Goal: Transaction & Acquisition: Purchase product/service

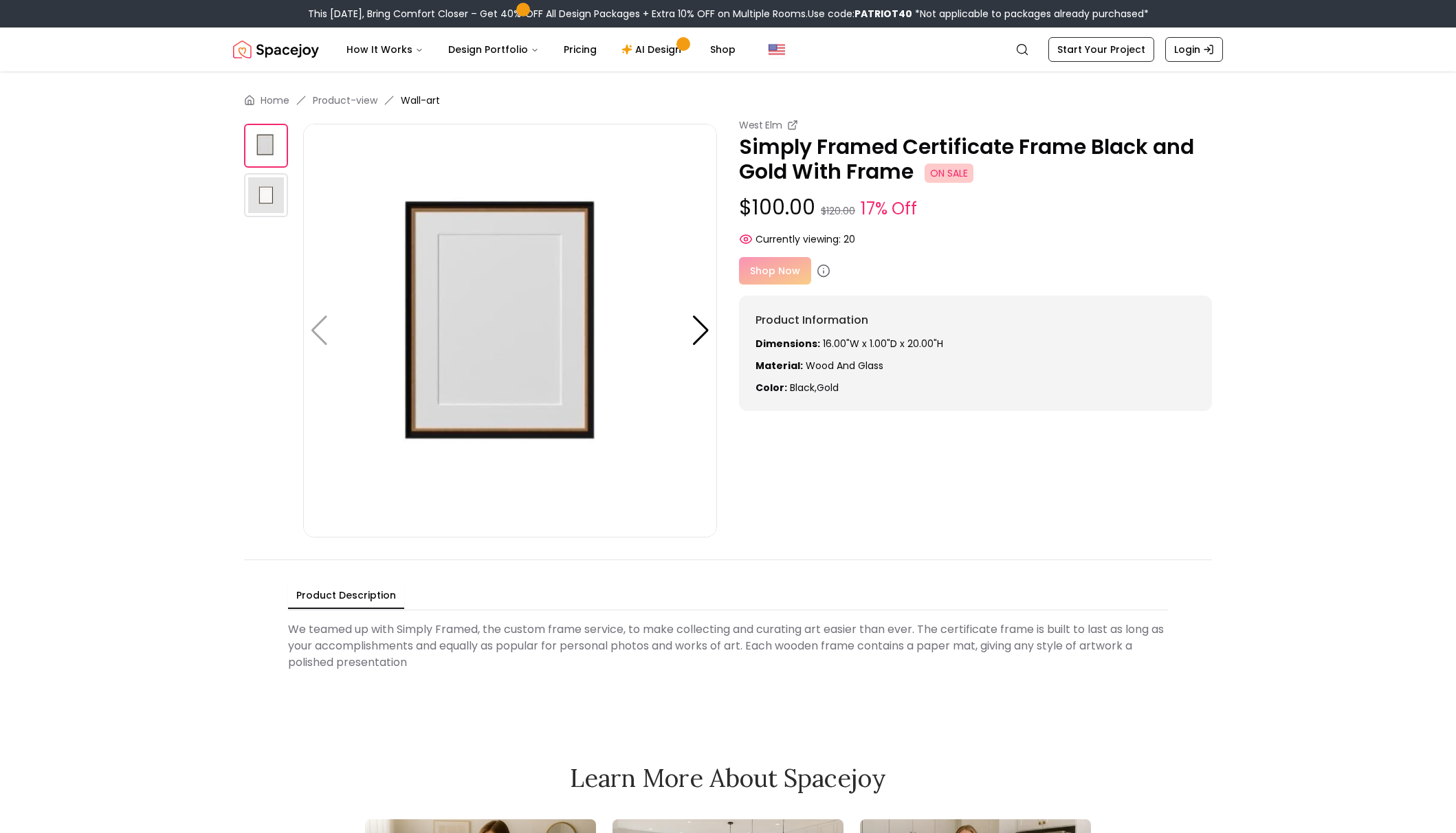
click at [771, 275] on div "Shop Now" at bounding box center [975, 271] width 473 height 27
click at [772, 271] on div "Shop Now" at bounding box center [975, 271] width 473 height 27
click at [778, 267] on div "Shop Now" at bounding box center [975, 271] width 473 height 27
click at [260, 202] on img at bounding box center [266, 195] width 44 height 44
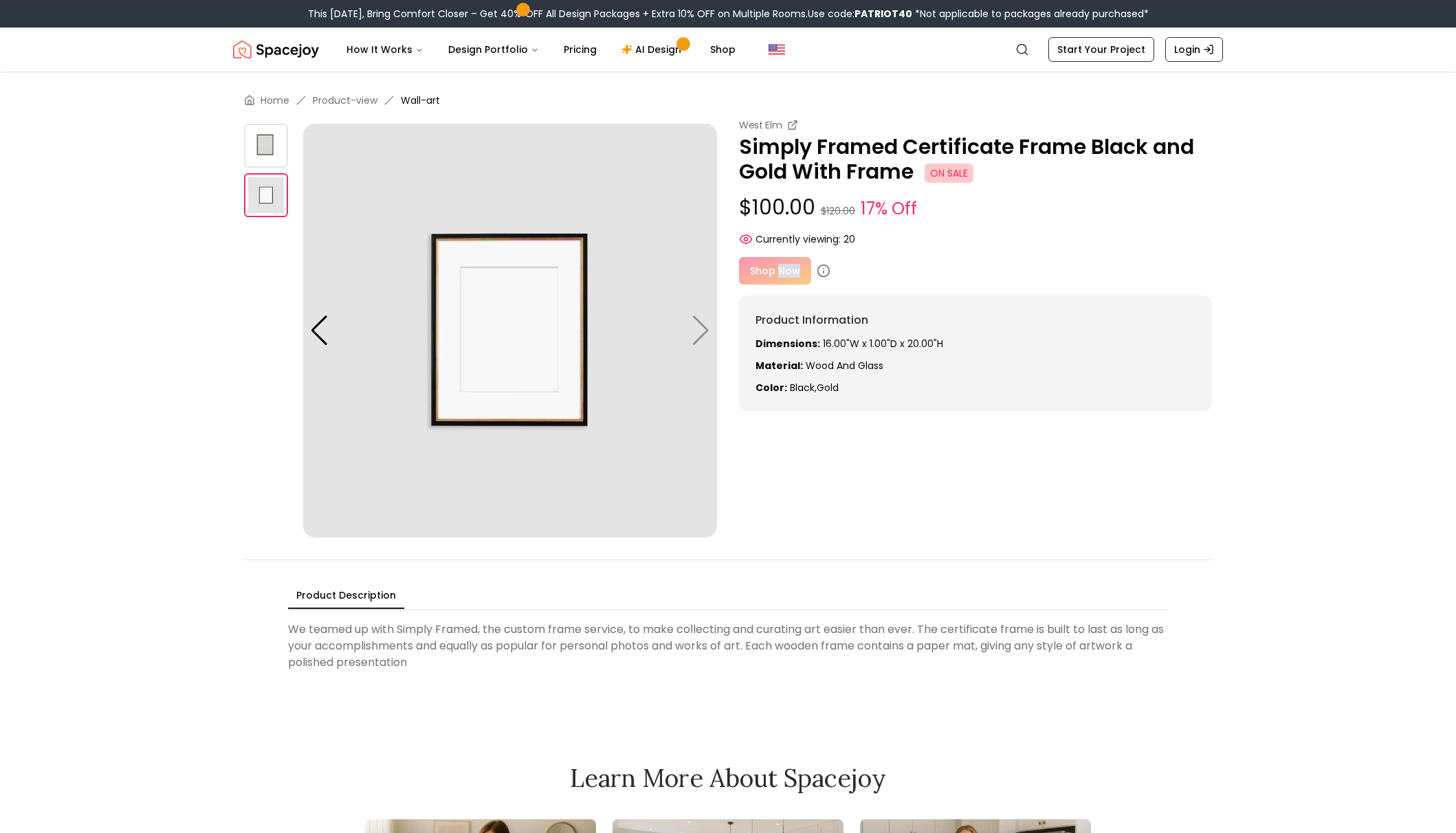
click at [779, 279] on div "Shop Now" at bounding box center [975, 271] width 473 height 27
click at [998, 254] on div "West Elm Simply Framed Certificate Frame Black and Gold With Frame ON SALE $100…" at bounding box center [975, 265] width 473 height 293
click at [760, 263] on div "Shop Now" at bounding box center [975, 271] width 473 height 27
